Goal: Task Accomplishment & Management: Manage account settings

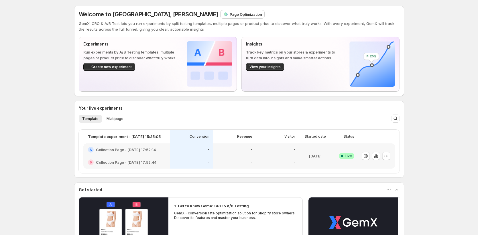
drag, startPoint x: 204, startPoint y: 19, endPoint x: 202, endPoint y: 16, distance: 3.7
click at [204, 19] on div "Welcome to GemX, Jena Hoang Page Optimization GemX: CRO & A/B Test lets you run…" at bounding box center [239, 21] width 321 height 22
click at [230, 15] on p "Page Optimization" at bounding box center [246, 14] width 32 height 6
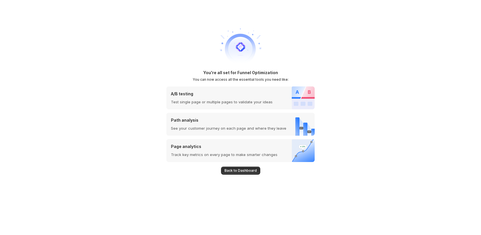
click at [250, 171] on span "Back to Dashboard" at bounding box center [241, 170] width 32 height 5
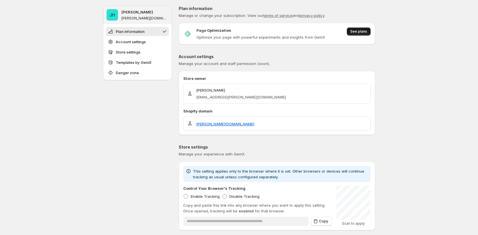
click at [360, 30] on span "See plans" at bounding box center [358, 31] width 17 height 5
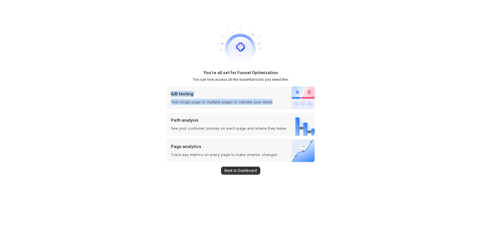
drag, startPoint x: 280, startPoint y: 104, endPoint x: 176, endPoint y: 91, distance: 104.8
click at [176, 91] on div "A/B testing Test single page or multiple pages to validate your ideas" at bounding box center [240, 97] width 148 height 23
click at [207, 70] on h1 "You're all set for Funnel Optimization" at bounding box center [240, 73] width 75 height 6
click at [160, 63] on div "You're all set for Funnel Optimization You can now access all the essential too…" at bounding box center [240, 117] width 481 height 235
click at [210, 91] on div "A/B testing Test single page or multiple pages to validate your ideas" at bounding box center [219, 97] width 106 height 23
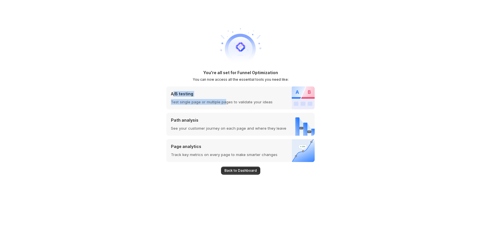
drag, startPoint x: 174, startPoint y: 94, endPoint x: 233, endPoint y: 101, distance: 59.7
click at [228, 101] on div "A/B testing Test single page or multiple pages to validate your ideas" at bounding box center [222, 98] width 102 height 14
drag, startPoint x: 270, startPoint y: 105, endPoint x: 170, endPoint y: 93, distance: 100.6
click at [170, 93] on div "A/B testing Test single page or multiple pages to validate your ideas" at bounding box center [240, 97] width 148 height 23
click at [176, 92] on p "A/B testing" at bounding box center [222, 94] width 102 height 6
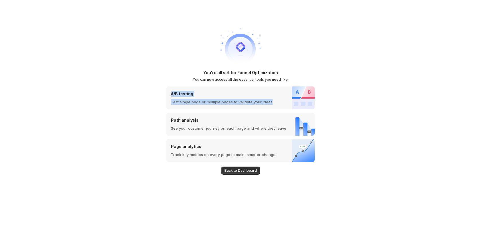
drag, startPoint x: 170, startPoint y: 95, endPoint x: 274, endPoint y: 102, distance: 103.6
click at [274, 103] on div "A/B testing Test single page or multiple pages to validate your ideas" at bounding box center [240, 97] width 148 height 23
click at [274, 101] on div "A/B testing Test single page or multiple pages to validate your ideas" at bounding box center [240, 97] width 148 height 23
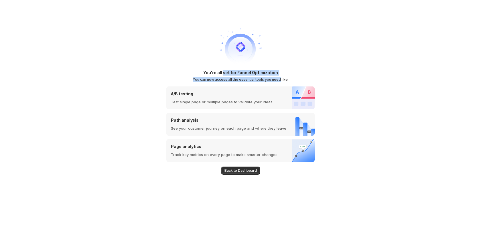
drag, startPoint x: 244, startPoint y: 76, endPoint x: 285, endPoint y: 79, distance: 40.8
click at [279, 81] on div "You're all set for Funnel Optimization You can now access all the essential too…" at bounding box center [240, 76] width 148 height 12
click at [287, 78] on div "You're all set for Funnel Optimization You can now access all the essential too…" at bounding box center [240, 76] width 148 height 12
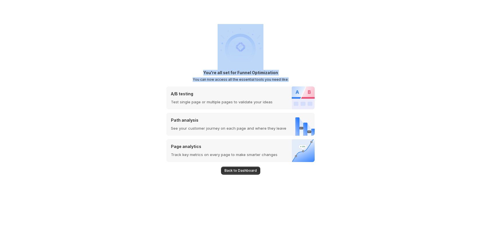
drag, startPoint x: 292, startPoint y: 82, endPoint x: 199, endPoint y: 62, distance: 94.6
click at [199, 62] on div "You're all set for Funnel Optimization You can now access all the essential too…" at bounding box center [240, 117] width 148 height 235
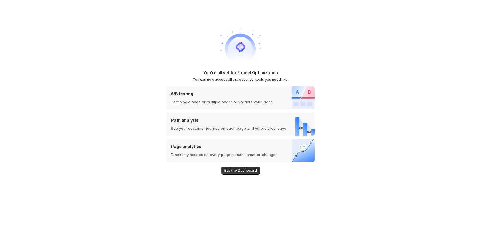
click at [200, 62] on div at bounding box center [240, 47] width 148 height 46
click at [243, 174] on button "Back to Dashboard" at bounding box center [240, 171] width 39 height 8
